Goal: Download file/media

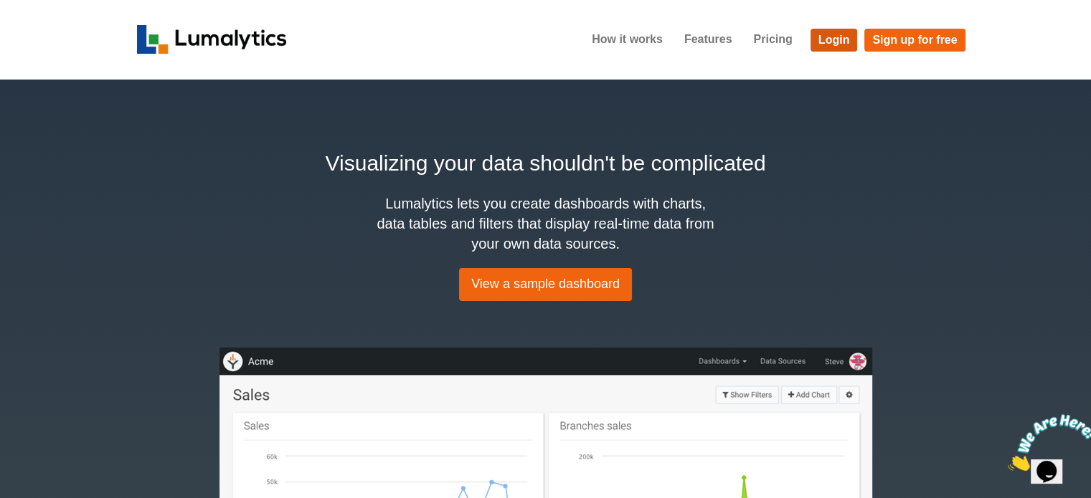
click at [833, 37] on link "Login" at bounding box center [833, 40] width 47 height 23
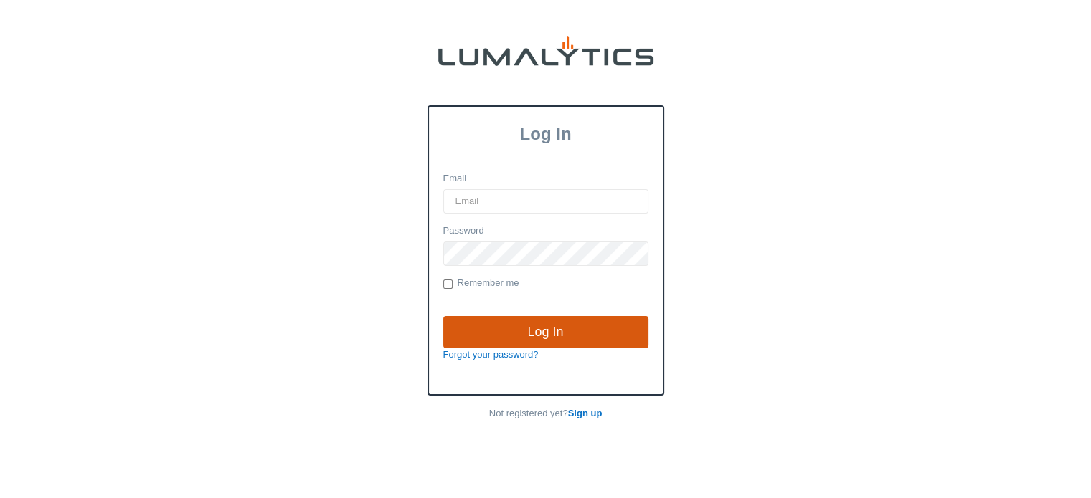
type input "cnoordyke@valleytruckparts.com"
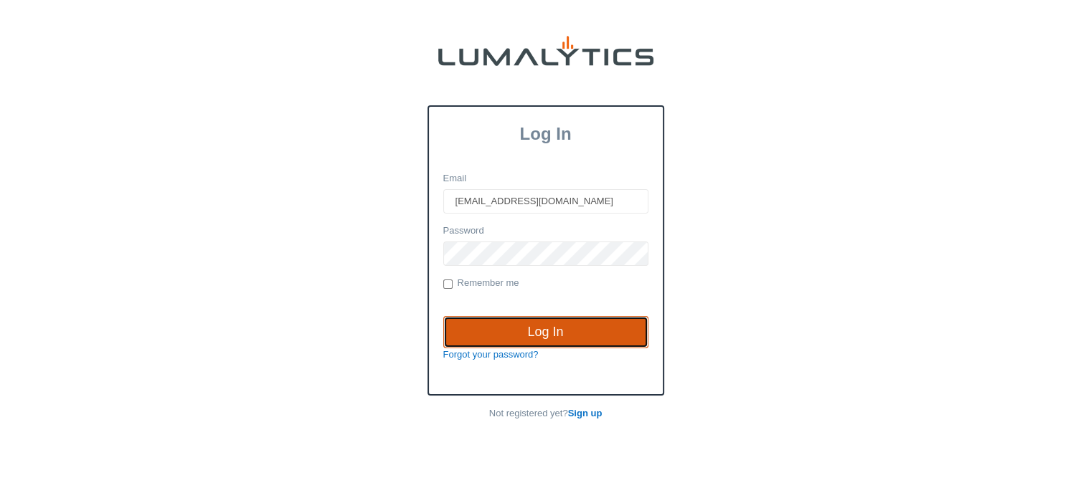
click at [546, 330] on input "Log In" at bounding box center [545, 332] width 205 height 33
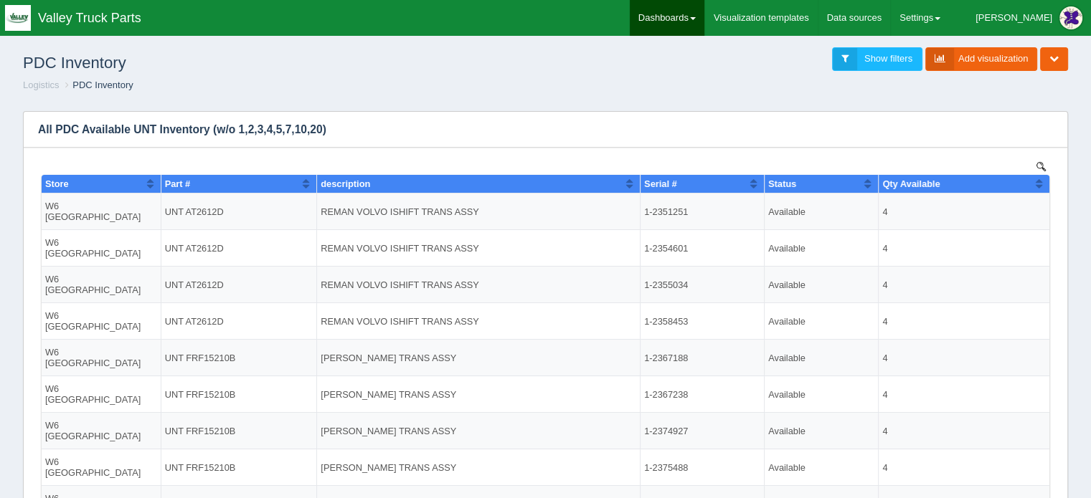
click at [701, 16] on link "Dashboards" at bounding box center [667, 18] width 75 height 36
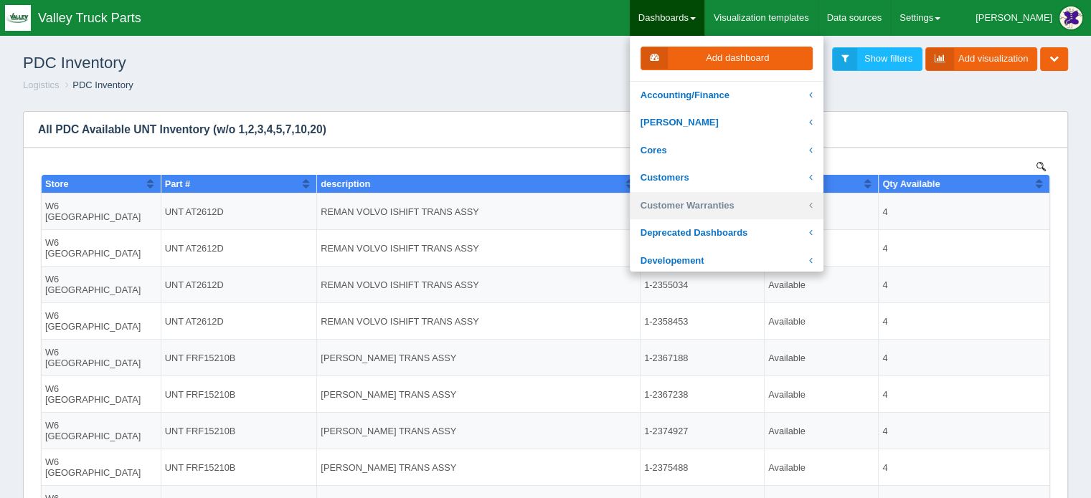
click at [702, 204] on link "Customer Warranties" at bounding box center [727, 206] width 194 height 28
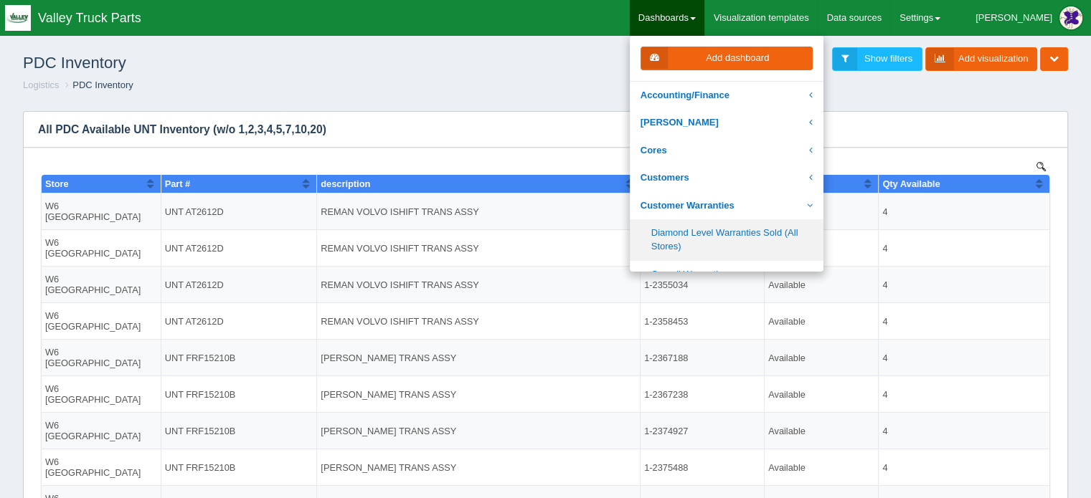
click at [719, 233] on link "Diamond Level Warranties Sold (All Stores)" at bounding box center [727, 239] width 194 height 41
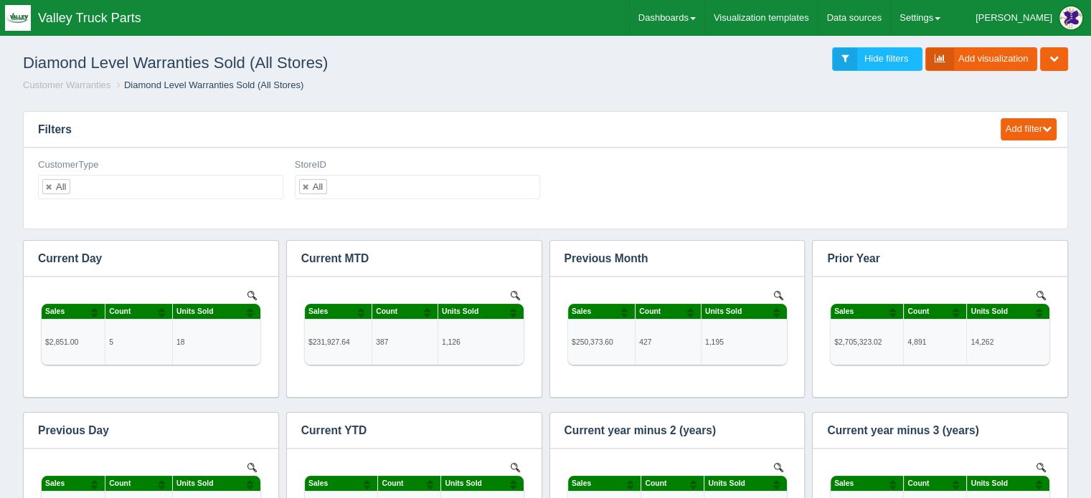
scroll to position [716690, 716174]
click at [704, 11] on link "Dashboards" at bounding box center [667, 18] width 75 height 36
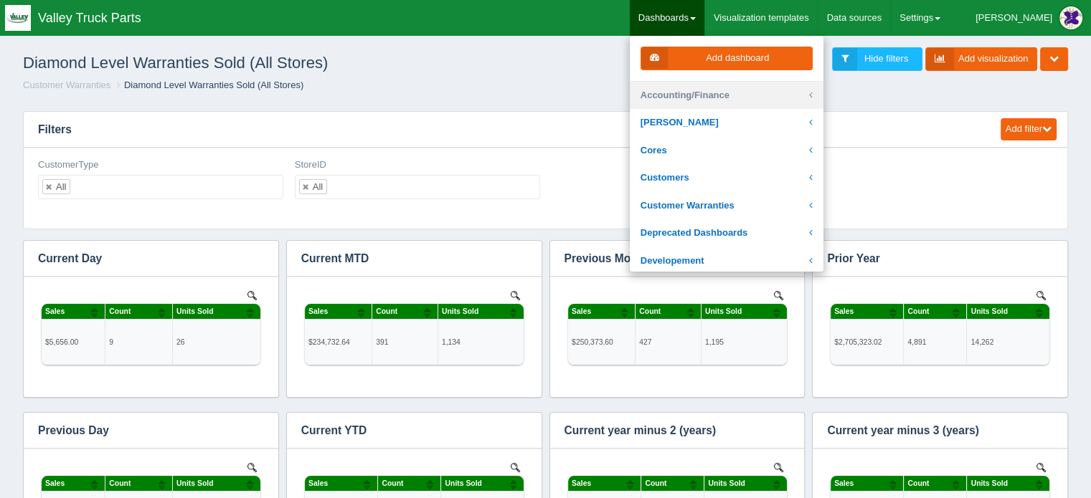
click at [716, 93] on link "Accounting/Finance" at bounding box center [727, 96] width 194 height 28
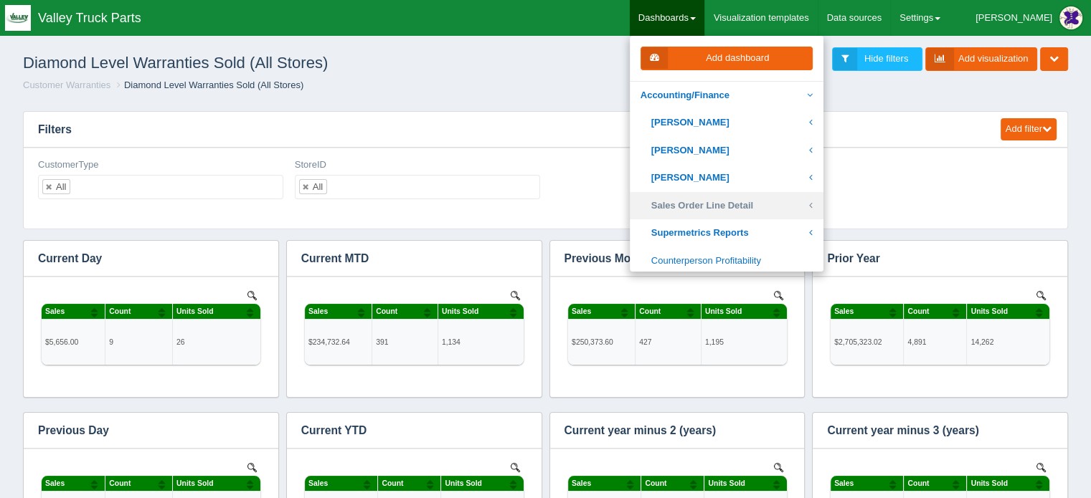
click at [742, 203] on link "Sales Order Line Detail" at bounding box center [727, 206] width 194 height 28
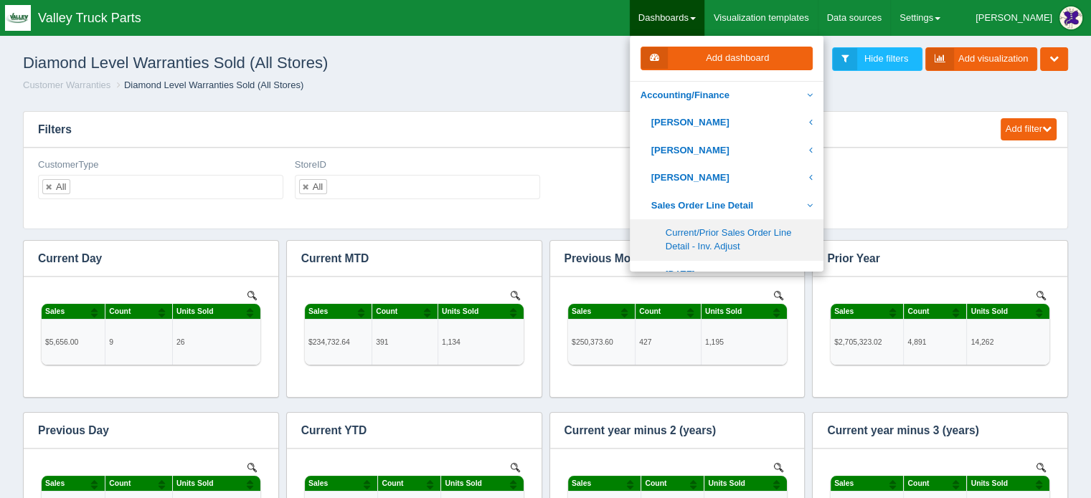
click at [745, 236] on link "Current/Prior Sales Order Line Detail - Inv. Adjust" at bounding box center [727, 239] width 194 height 41
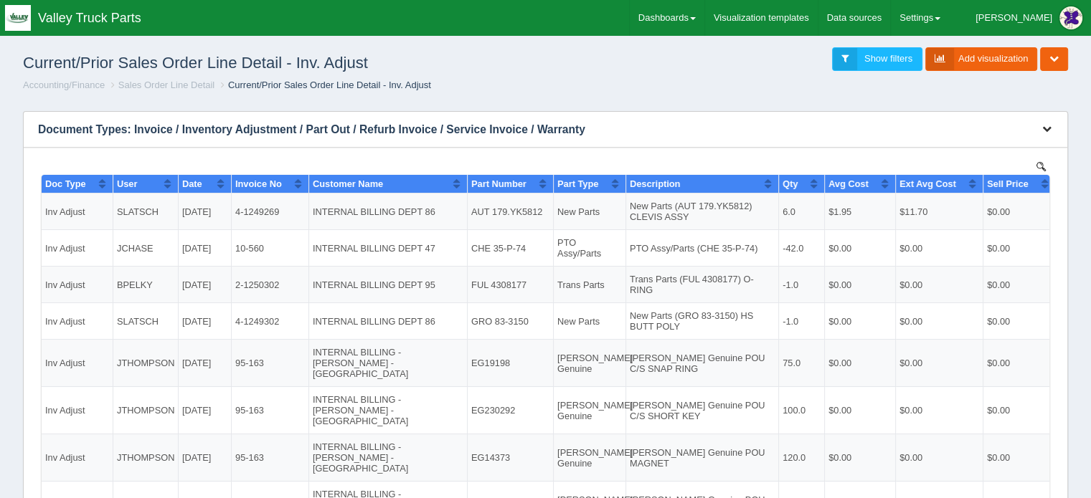
click at [1048, 131] on icon "button" at bounding box center [1046, 128] width 9 height 9
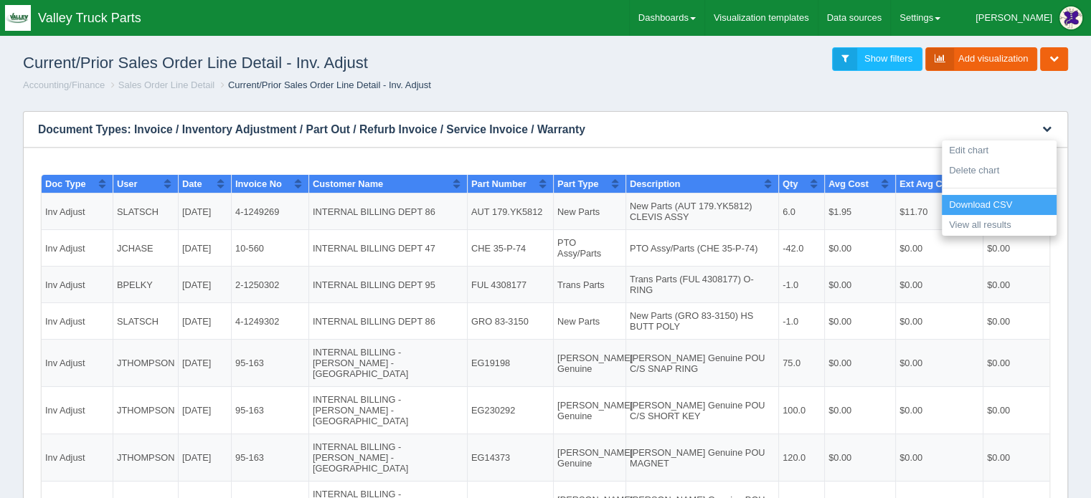
click at [984, 200] on link "Download CSV" at bounding box center [999, 205] width 115 height 21
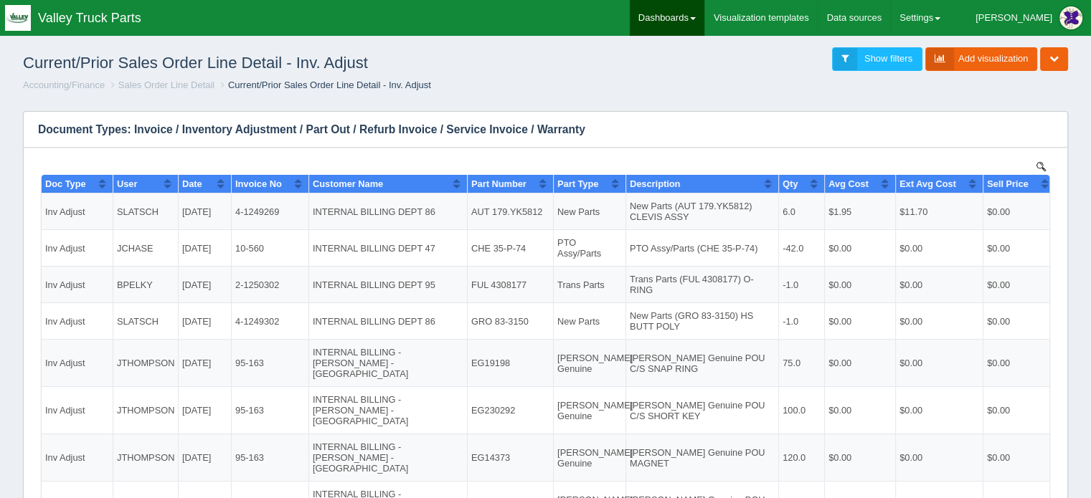
click at [704, 18] on link "Dashboards" at bounding box center [667, 18] width 75 height 36
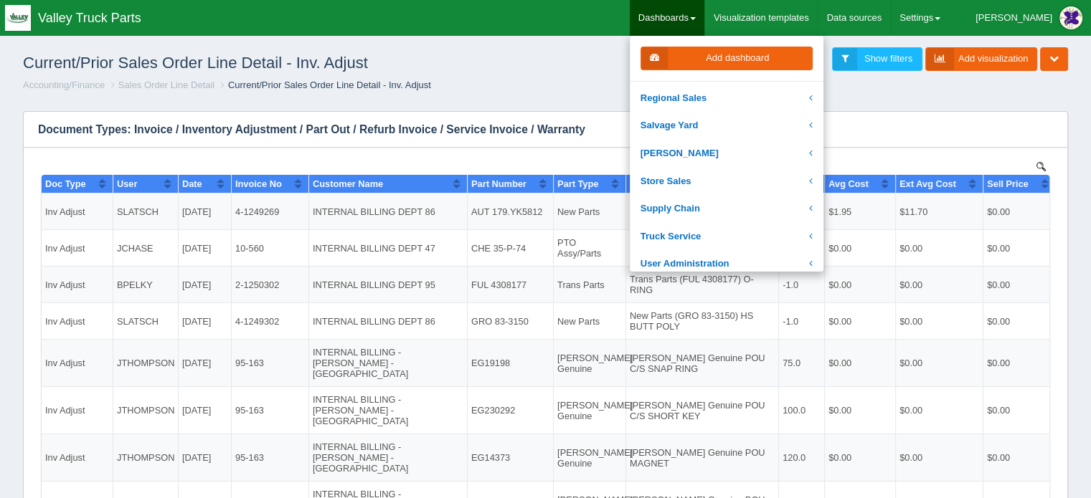
scroll to position [359, 0]
click at [711, 229] on link "Truck Service" at bounding box center [727, 235] width 194 height 28
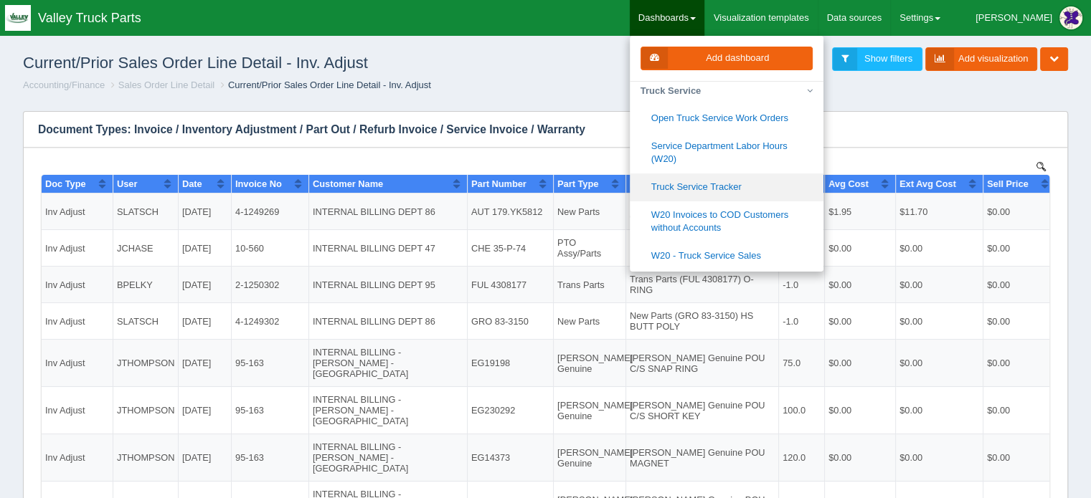
scroll to position [574, 0]
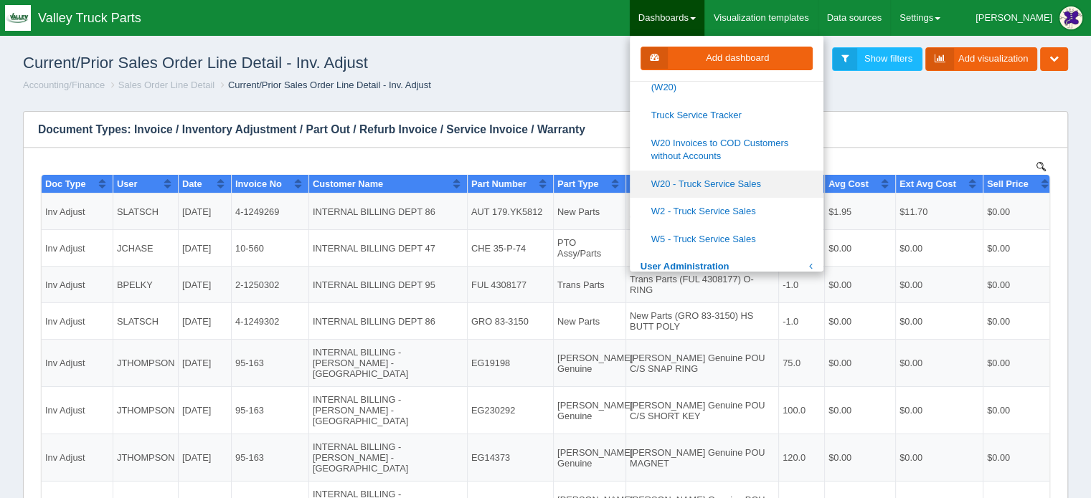
click at [745, 183] on link "W20 - Truck Service Sales" at bounding box center [727, 185] width 194 height 28
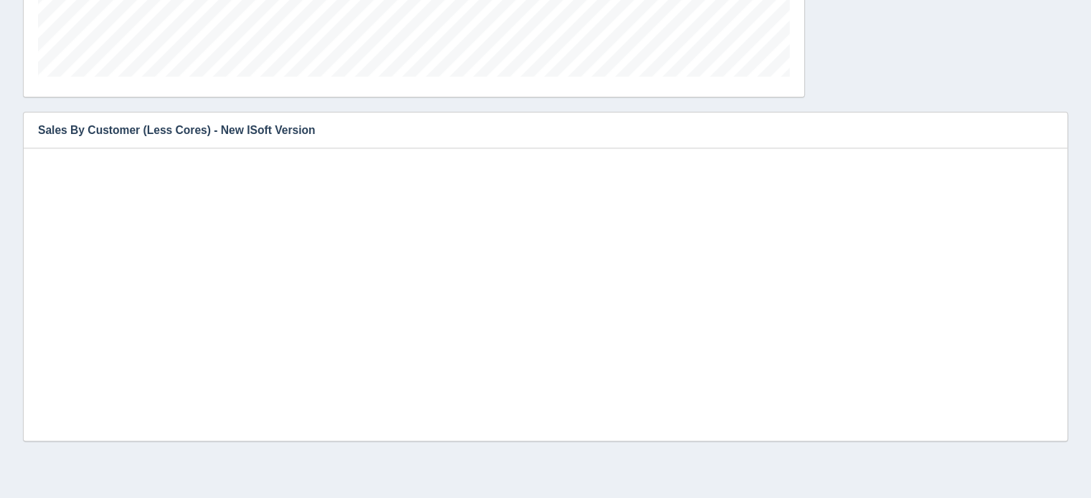
scroll to position [482, 0]
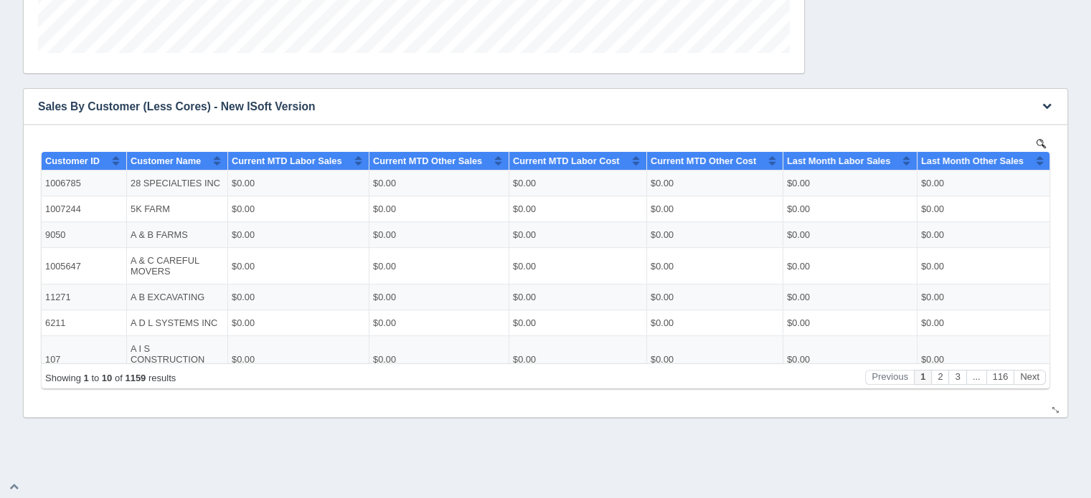
click at [1041, 137] on div "No data found." at bounding box center [545, 271] width 1015 height 293
click at [1042, 140] on img at bounding box center [1040, 142] width 9 height 9
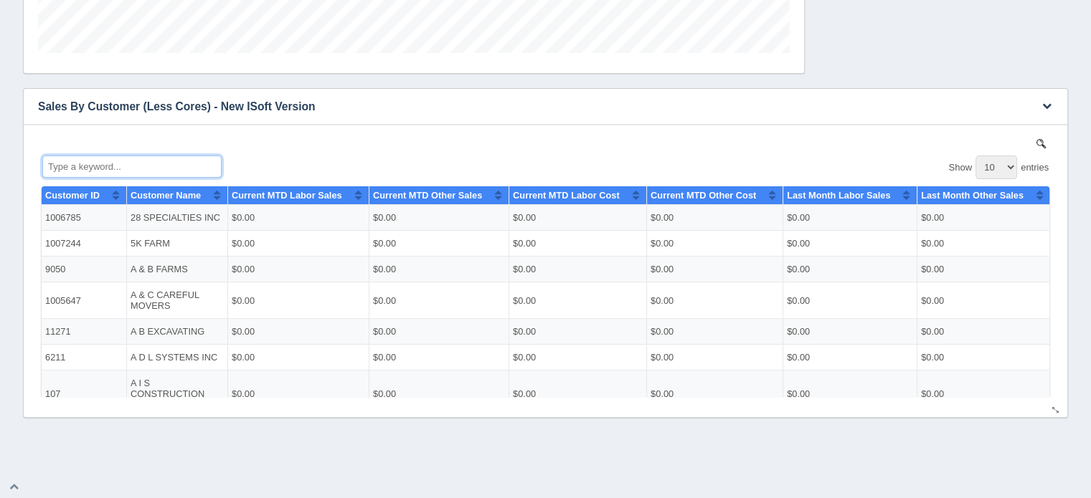
click at [103, 161] on input "Type a keyword..." at bounding box center [131, 166] width 179 height 22
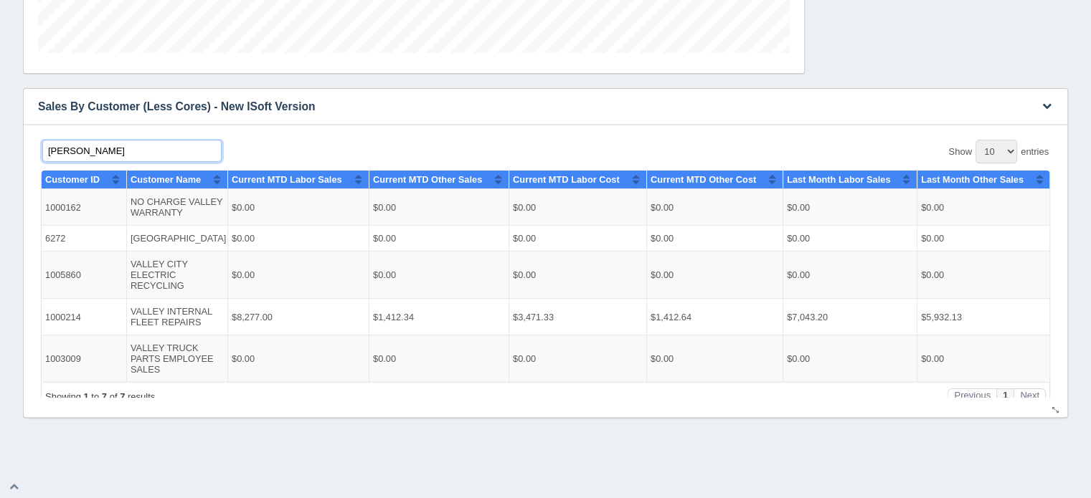
scroll to position [24, 0]
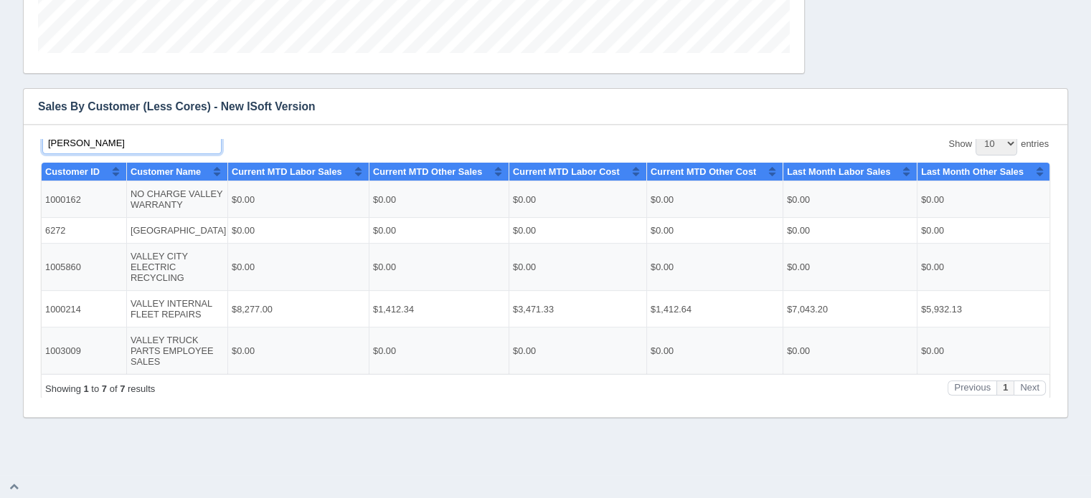
type input "[PERSON_NAME]"
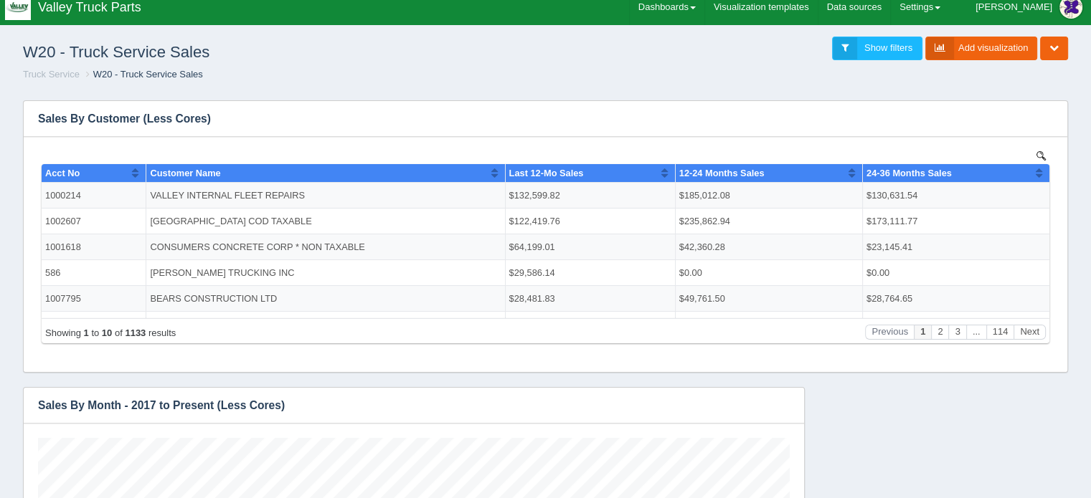
scroll to position [0, 0]
